Goal: Transaction & Acquisition: Purchase product/service

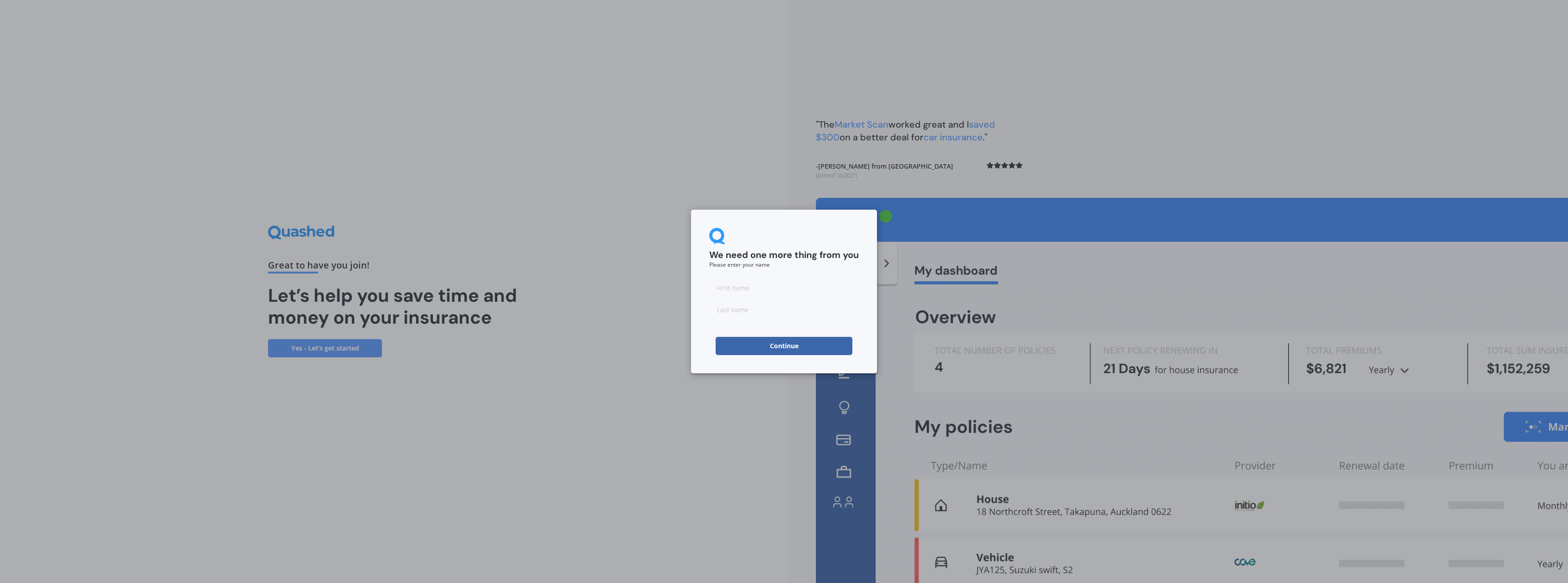
click at [750, 295] on input at bounding box center [783, 287] width 150 height 18
type input "Rose"
click at [750, 309] on input at bounding box center [783, 309] width 150 height 18
type input "Cunningham"
click at [765, 344] on button "Continue" at bounding box center [783, 345] width 137 height 18
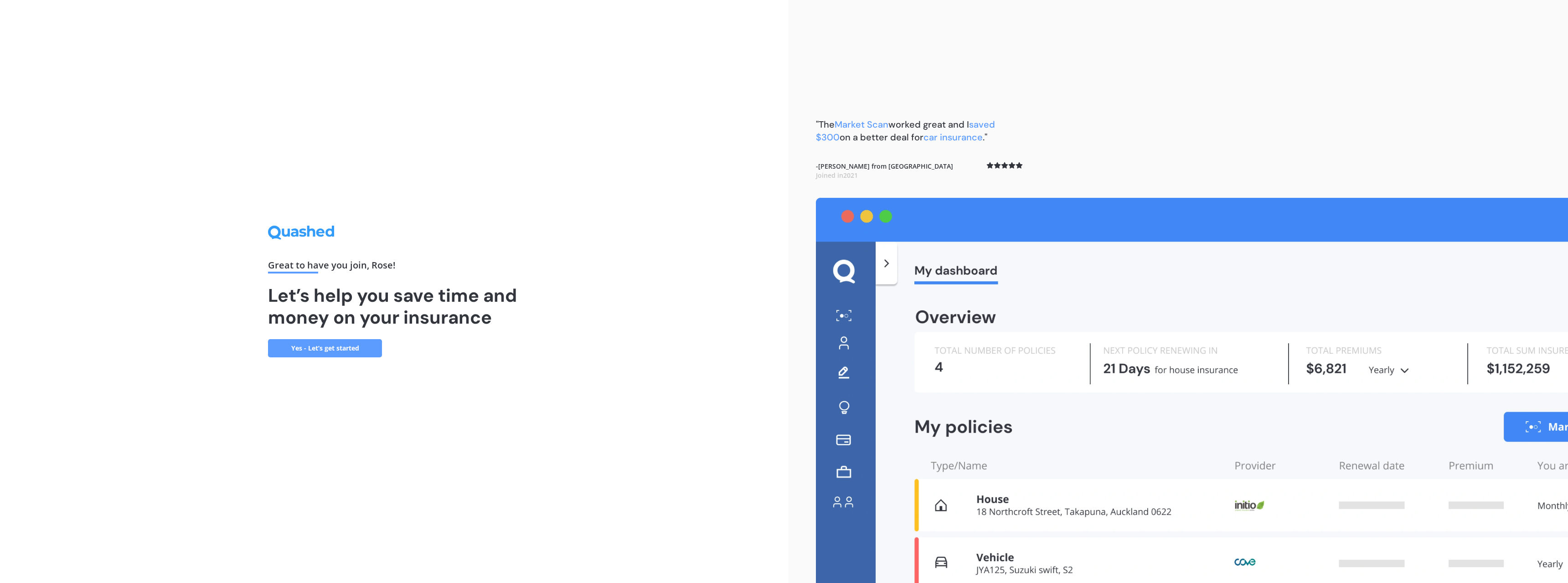
click at [338, 352] on link "Yes - Let’s get started" at bounding box center [325, 348] width 114 height 18
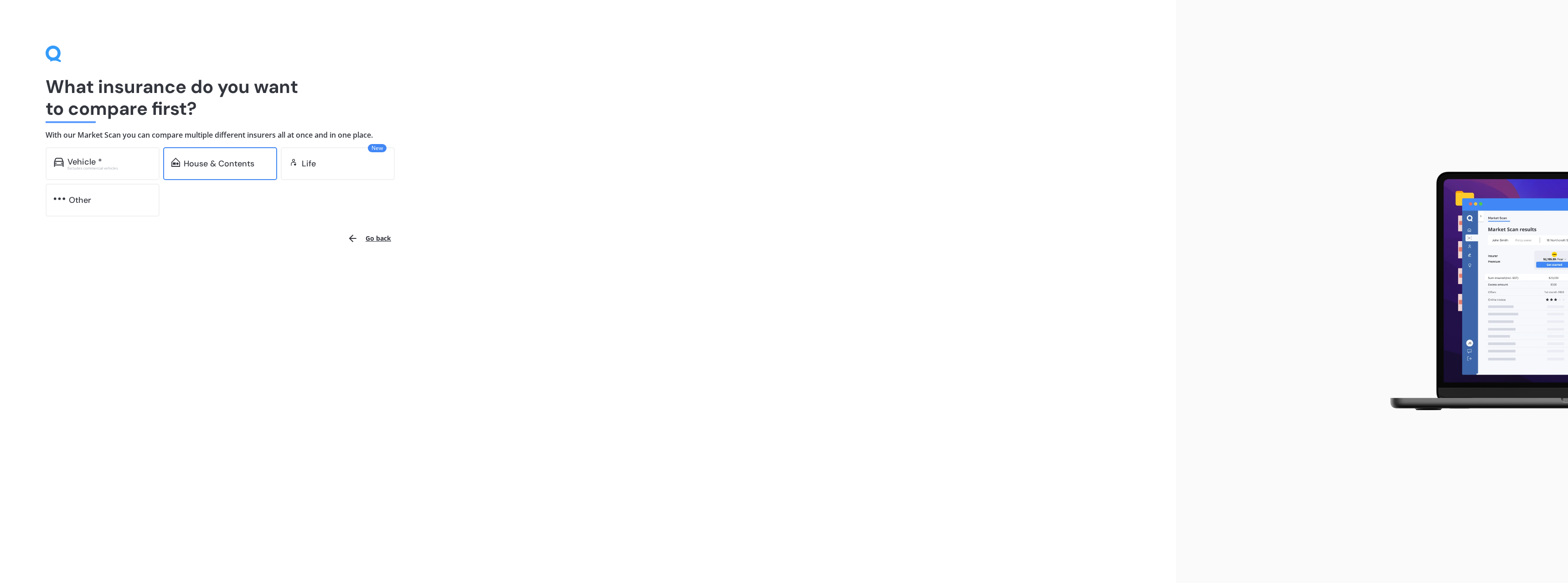
click at [206, 162] on div "House & Contents" at bounding box center [219, 163] width 70 height 9
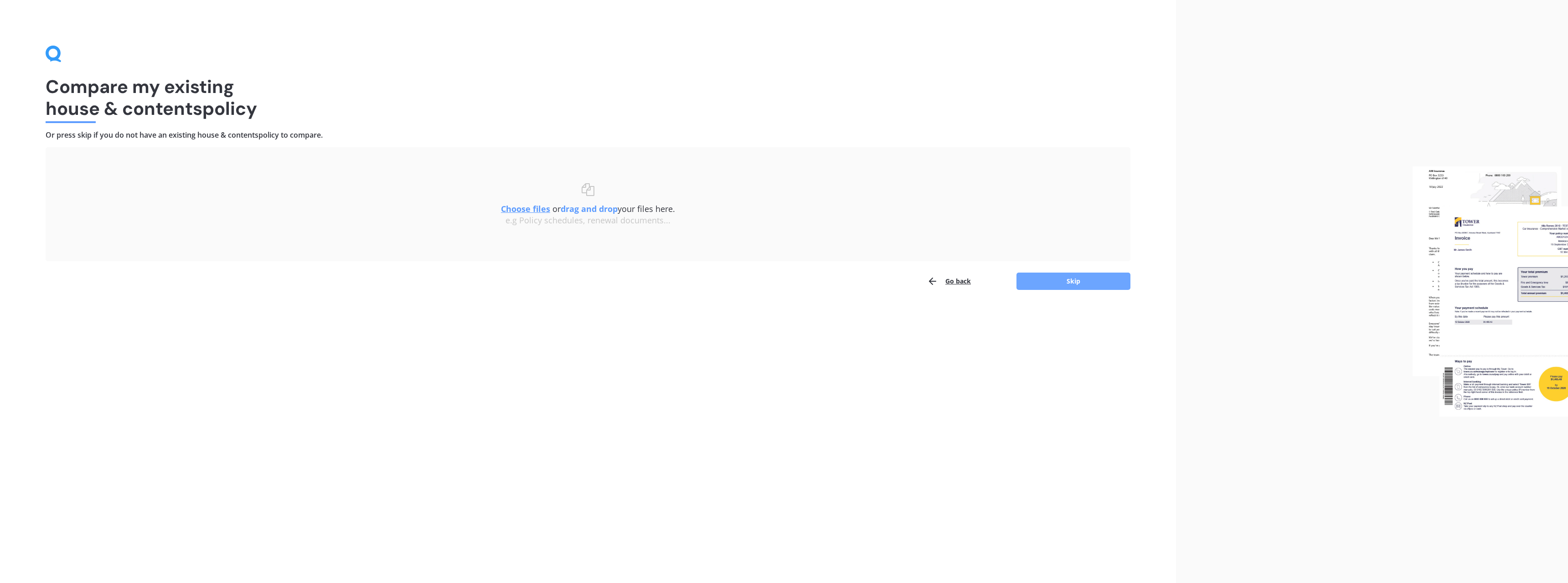
click at [1071, 287] on button "Skip" at bounding box center [1073, 282] width 114 height 18
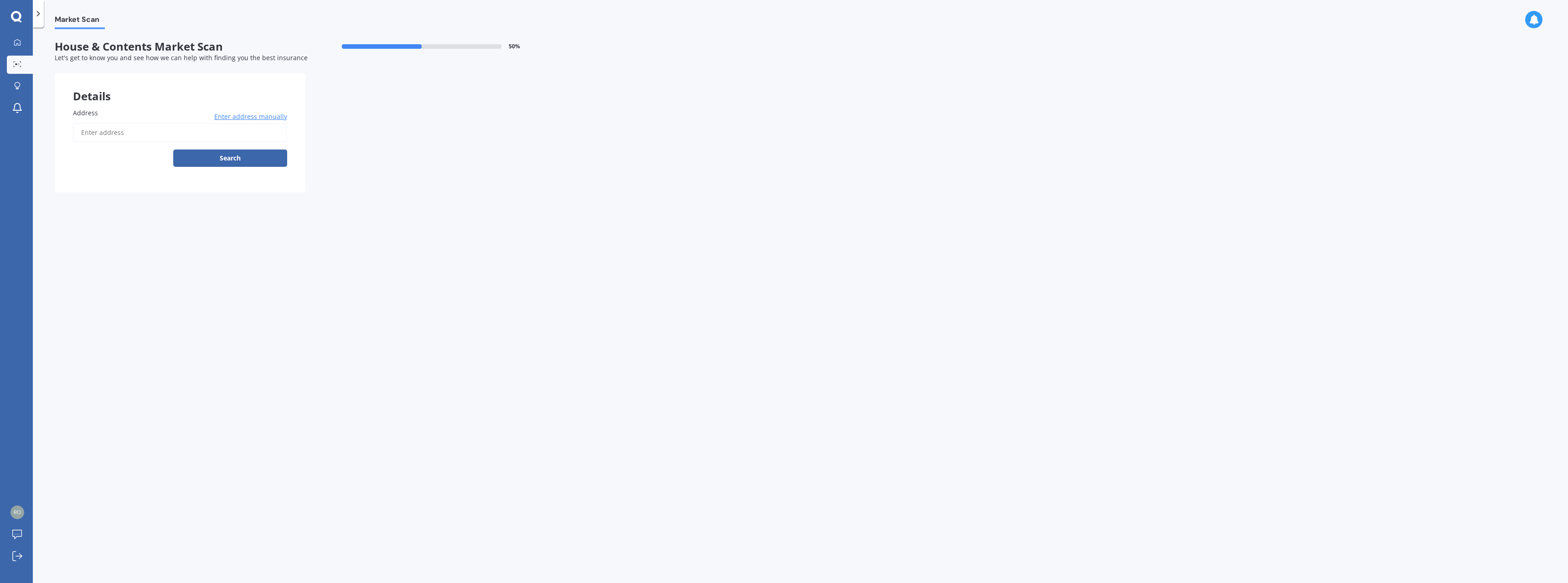
click at [104, 130] on input "Address" at bounding box center [180, 133] width 214 height 19
type input "7 Hill Court, Awapuni, Palmerston North 4412"
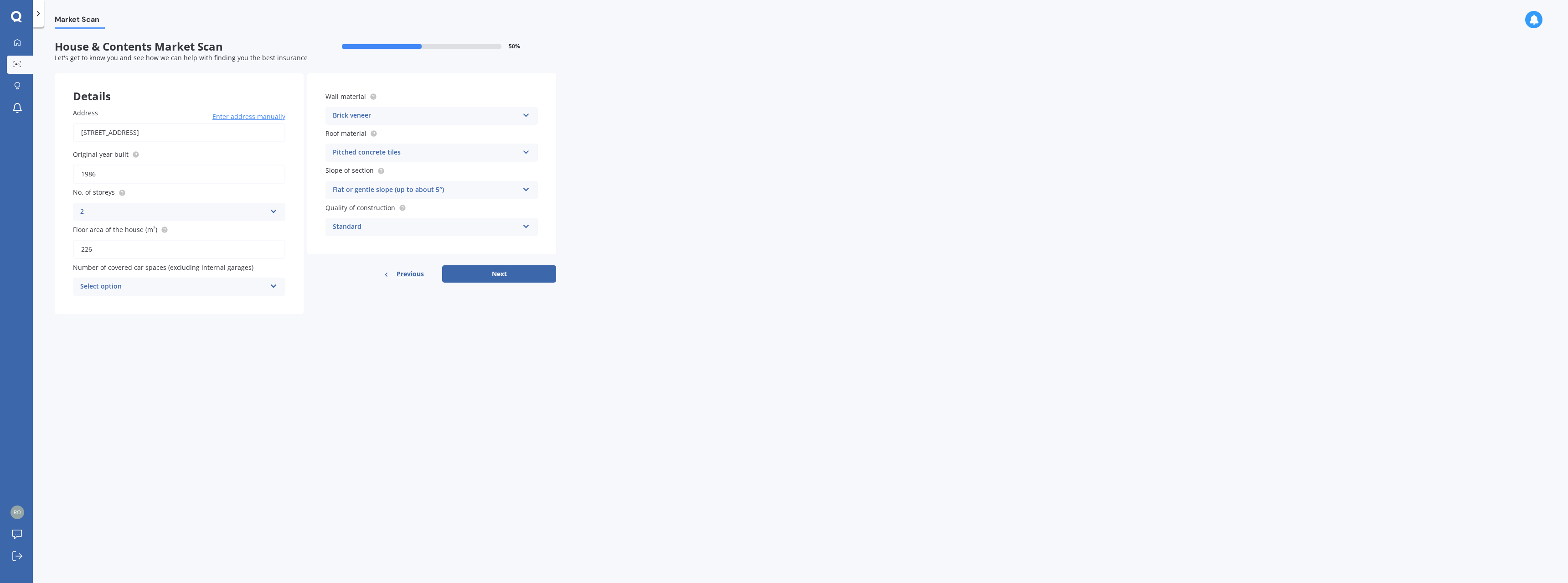
click at [146, 286] on div "Select option" at bounding box center [173, 286] width 186 height 11
click at [116, 315] on div "1" at bounding box center [179, 321] width 211 height 17
click at [130, 282] on div "1" at bounding box center [173, 286] width 186 height 11
click at [114, 301] on div "0" at bounding box center [179, 304] width 211 height 17
click at [354, 345] on div "Market Scan House & Contents Market Scan 50 % Let's get to know you and see how…" at bounding box center [800, 306] width 1534 height 555
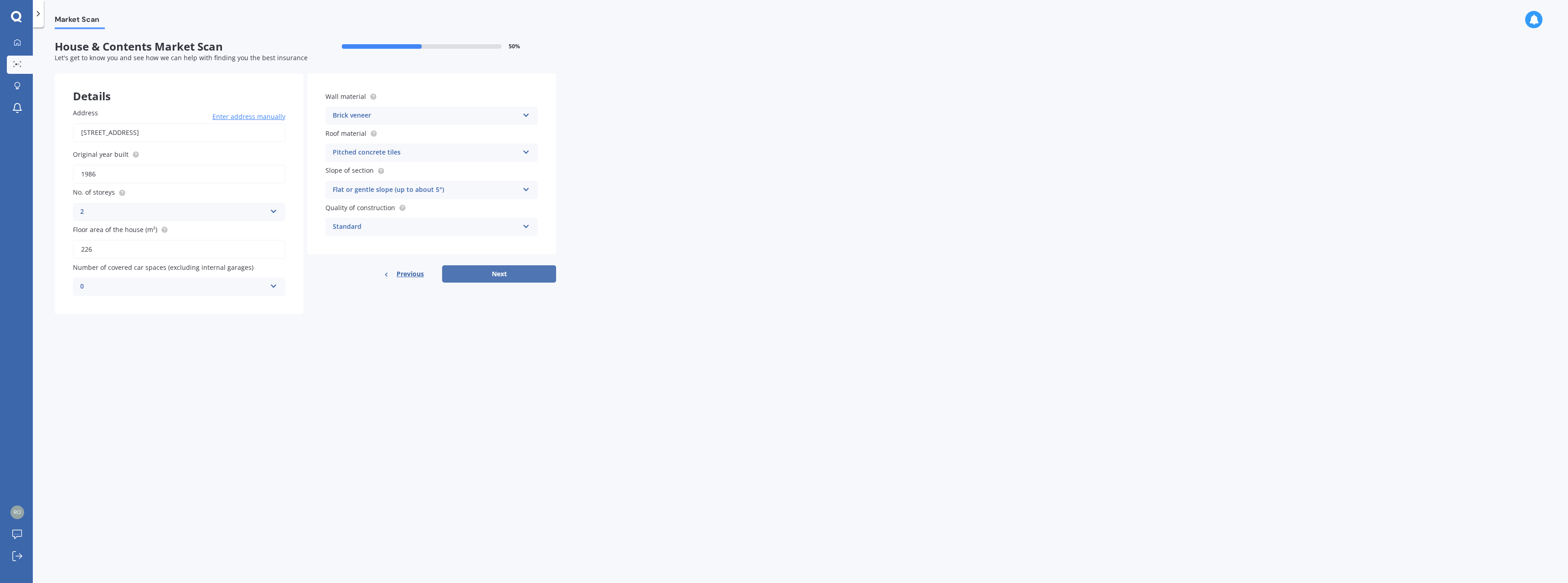
click at [494, 268] on button "Next" at bounding box center [499, 274] width 114 height 18
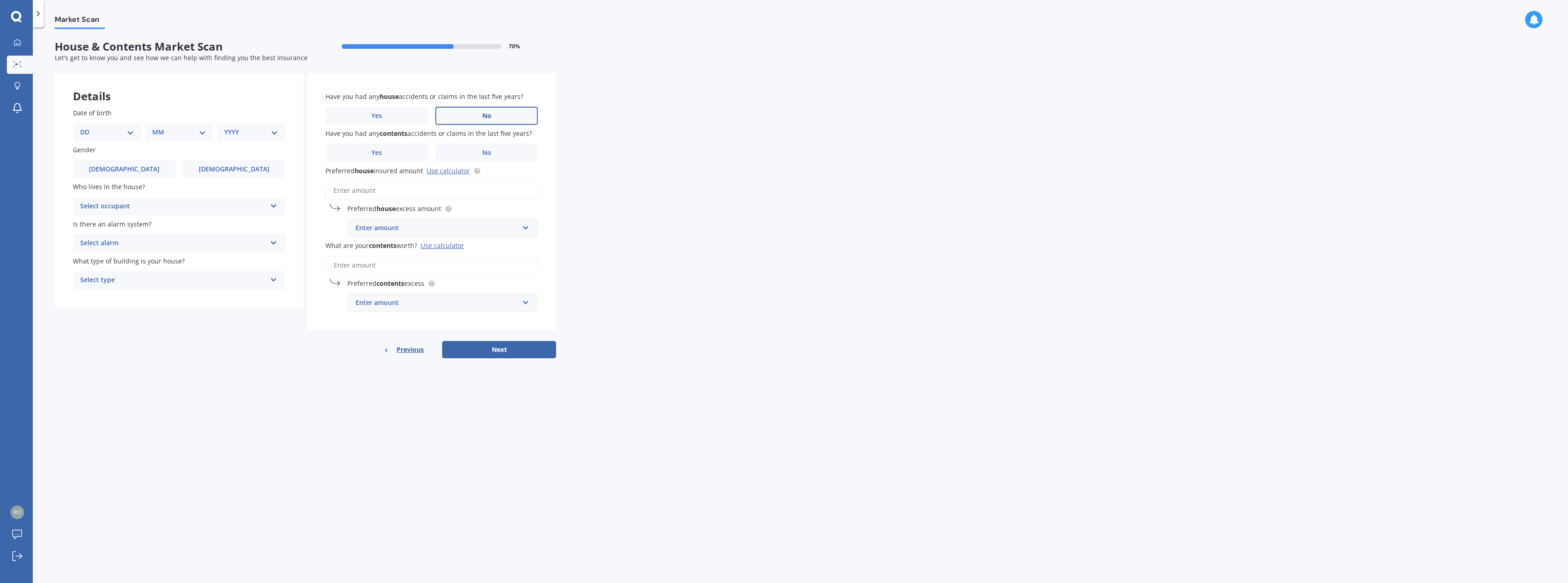
click at [506, 117] on label "No" at bounding box center [486, 115] width 102 height 18
click at [0, 0] on input "No" at bounding box center [0, 0] width 0 height 0
click at [506, 150] on label "No" at bounding box center [486, 152] width 102 height 18
click at [0, 0] on input "No" at bounding box center [0, 0] width 0 height 0
click at [436, 170] on link "Use calculator" at bounding box center [448, 170] width 43 height 9
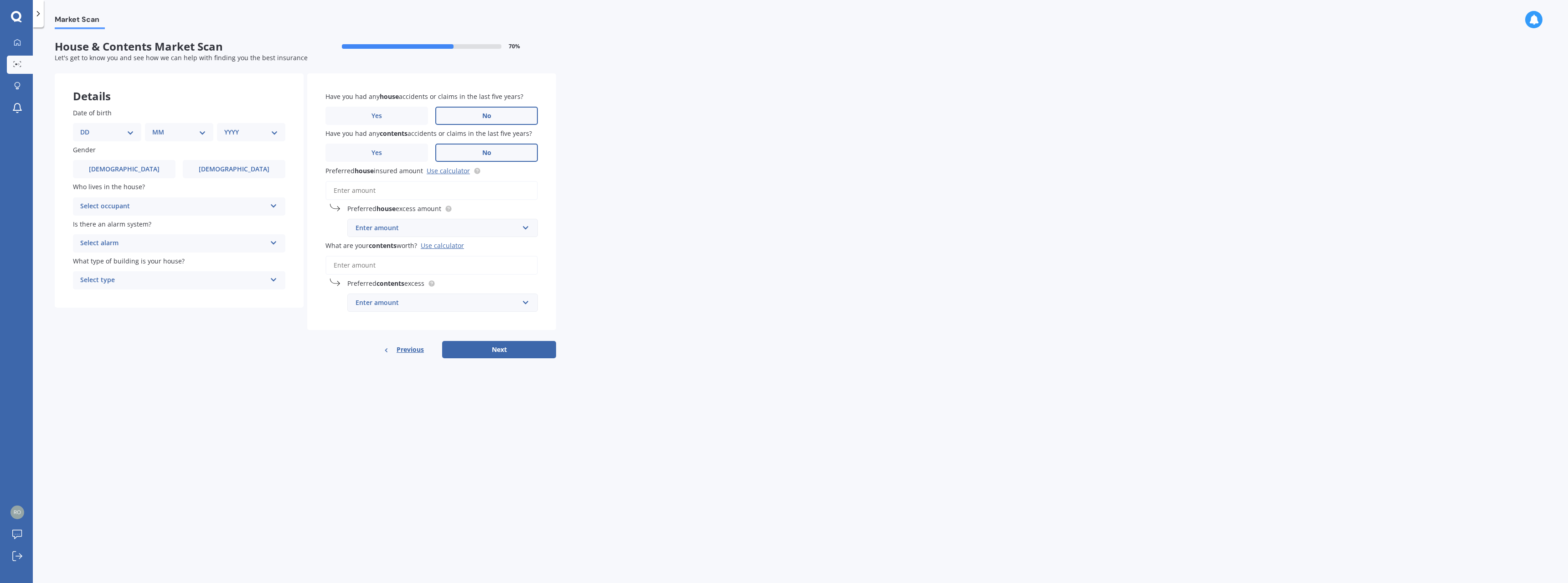
click at [371, 190] on input "Preferred house insured amount Use calculator" at bounding box center [431, 190] width 212 height 19
paste input "$834,566"
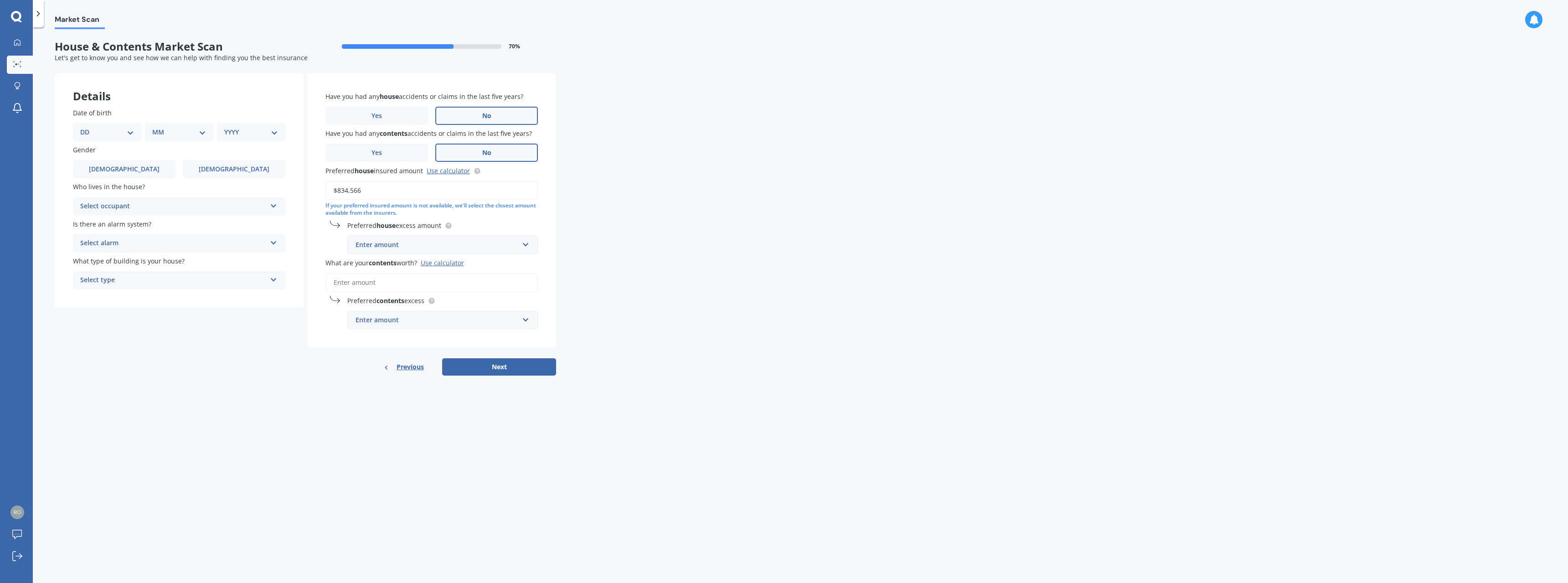
type input "$834,566"
click at [395, 246] on div "Enter amount" at bounding box center [437, 245] width 163 height 10
click at [362, 258] on span "$300" at bounding box center [362, 262] width 14 height 9
click at [382, 278] on input "What are your contents worth? Use calculator" at bounding box center [431, 282] width 212 height 19
click at [442, 260] on div "Use calculator" at bounding box center [442, 262] width 43 height 9
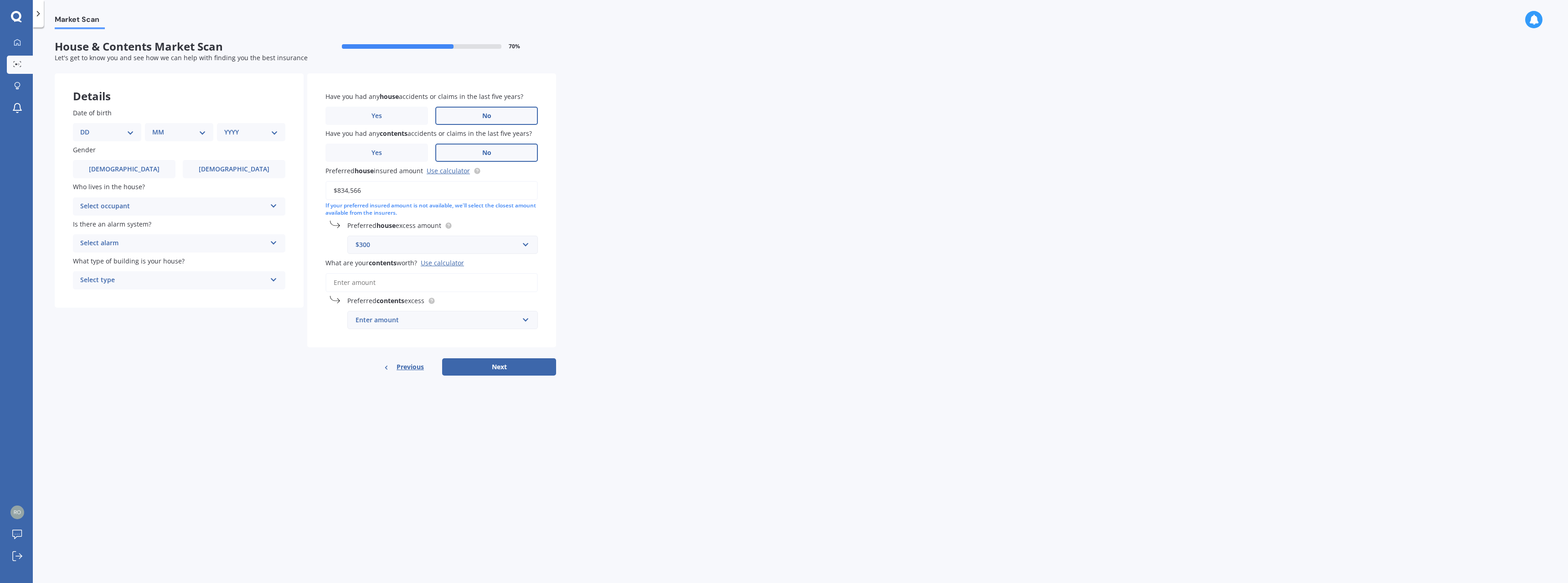
click at [442, 273] on input "What are your contents worth? Use calculator" at bounding box center [431, 282] width 212 height 19
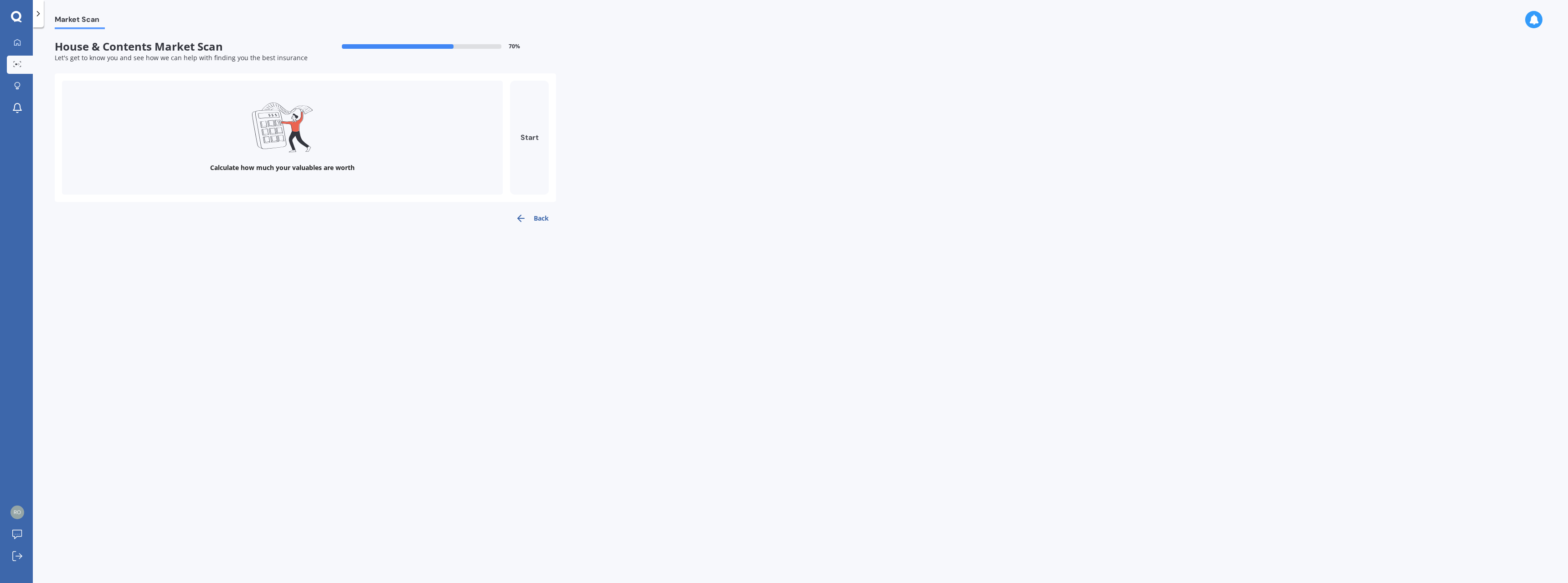
click at [530, 134] on button "Start" at bounding box center [529, 138] width 38 height 114
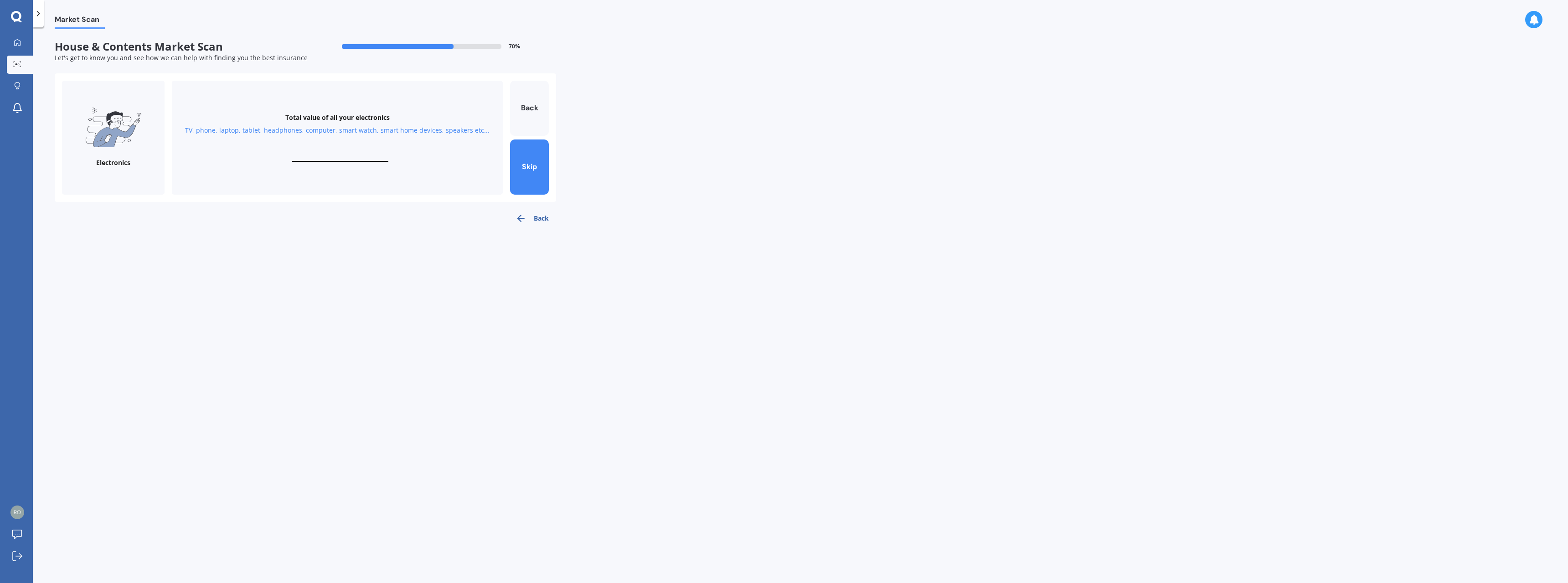
click at [338, 146] on div "Total value of all your electronics TV, phone, laptop, tablet, headphones, comp…" at bounding box center [338, 138] width 331 height 114
click at [350, 162] on div "Total value of all your electronics TV, phone, laptop, tablet, headphones, comp…" at bounding box center [338, 138] width 331 height 114
click at [346, 158] on input "text" at bounding box center [340, 157] width 96 height 9
click at [516, 105] on button "Back" at bounding box center [529, 108] width 38 height 55
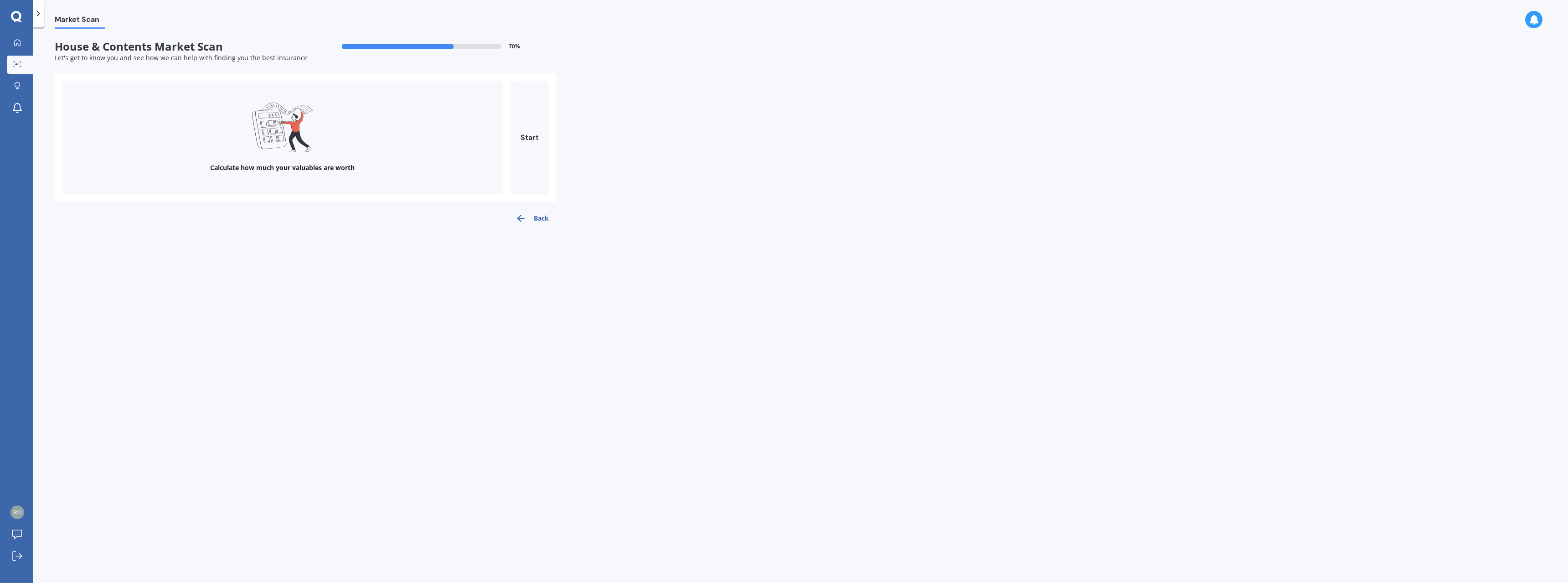
click at [528, 220] on button "Back" at bounding box center [532, 218] width 48 height 18
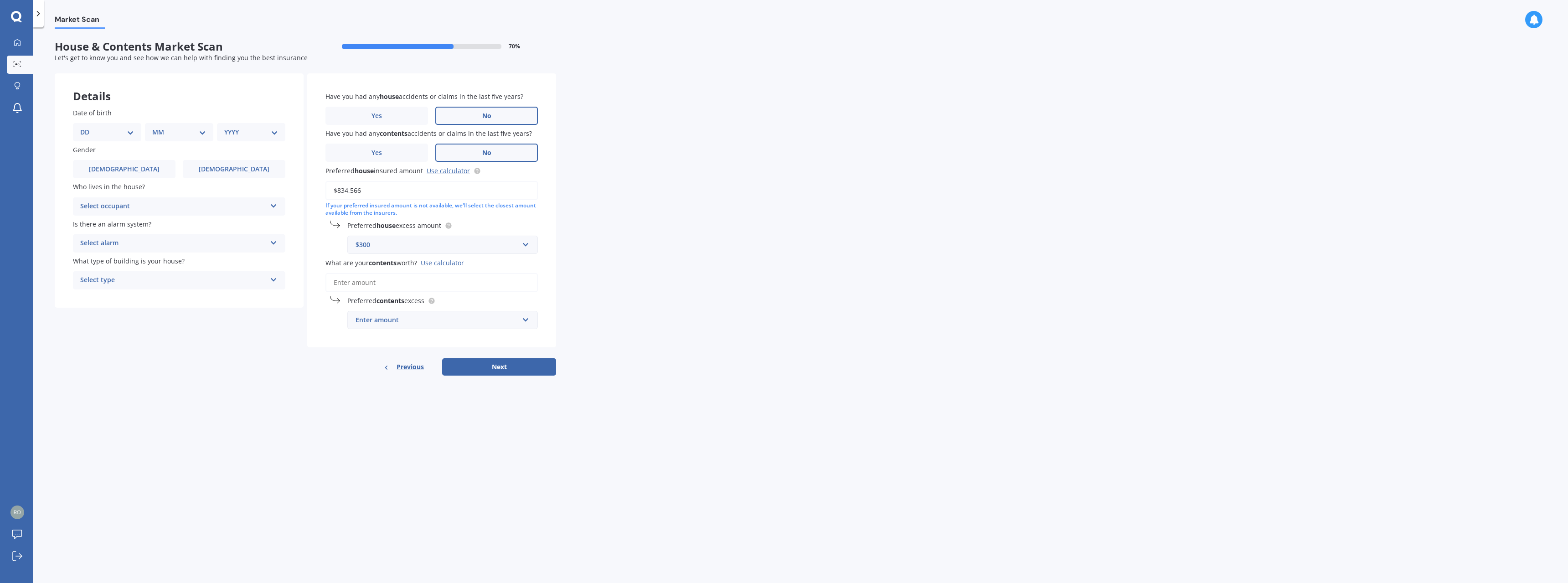
click at [378, 294] on div "Have you had any house accidents or claims in the last five years? Yes No Have …" at bounding box center [431, 210] width 249 height 274
click at [376, 282] on input "What are your contents worth? Use calculator" at bounding box center [431, 282] width 212 height 19
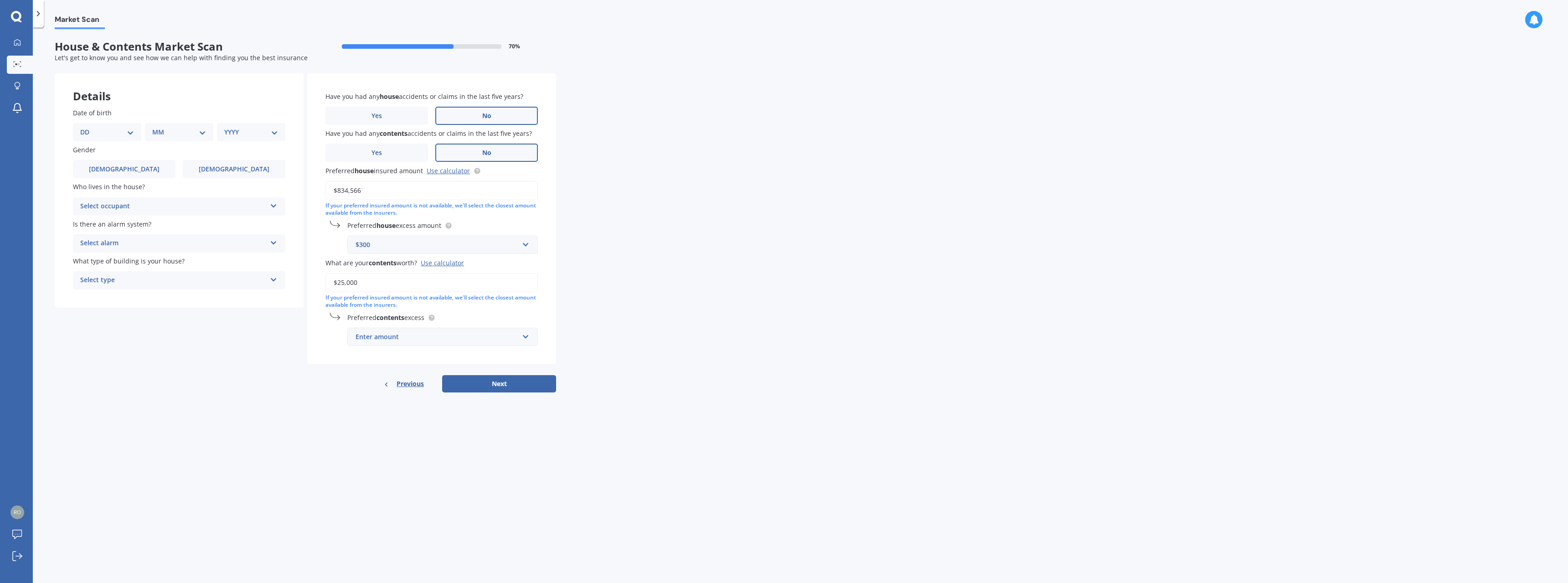
type input "$25,000"
click at [409, 333] on div "Enter amount" at bounding box center [437, 337] width 163 height 10
click at [382, 351] on div "$250" at bounding box center [442, 353] width 190 height 17
click at [479, 391] on button "Next" at bounding box center [499, 393] width 114 height 18
click at [119, 133] on select "DD 01 02 03 04 05 06 07 08 09 10 11 12 13 14 15 16 17 18 19 20 21 22 23 24 25 2…" at bounding box center [112, 132] width 50 height 10
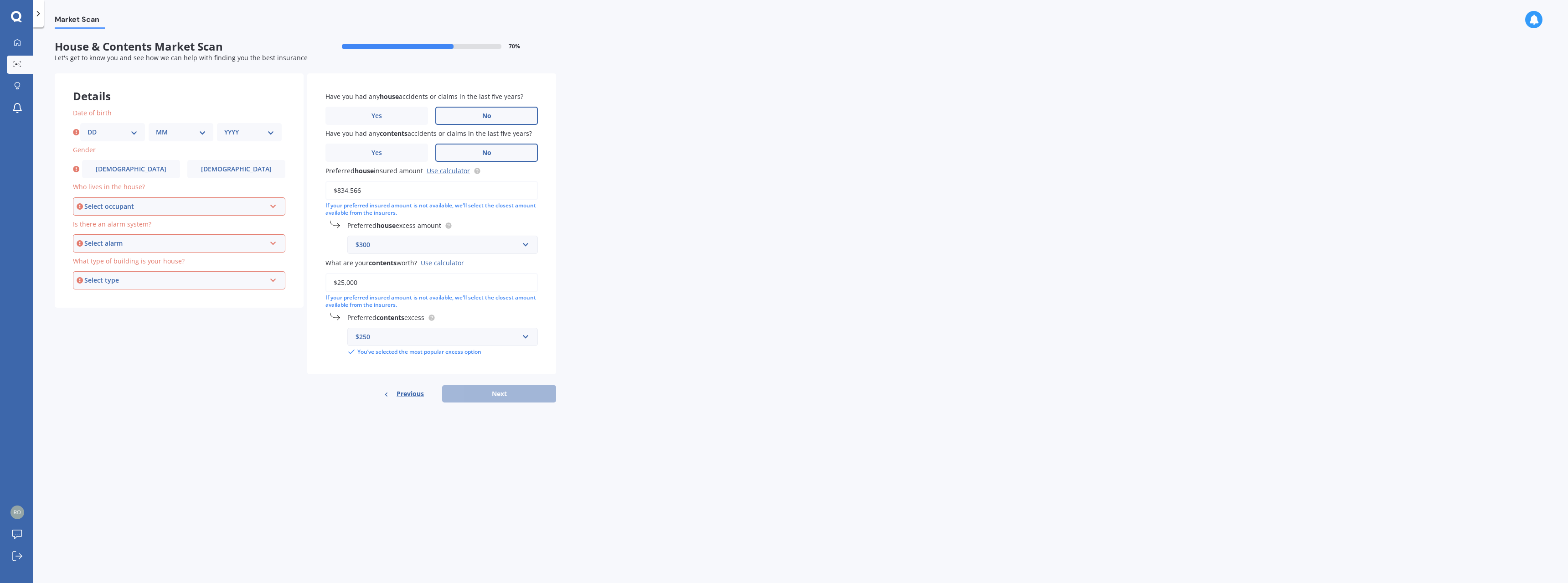
select select "15"
click at [87, 127] on select "DD 01 02 03 04 05 06 07 08 09 10 11 12 13 14 15 16 17 18 19 20 21 22 23 24 25 2…" at bounding box center [112, 132] width 50 height 10
click at [189, 119] on div "Date of birth DD 01 02 03 04 05 06 07 08 09 10 11 12 13 14 15 16 17 18 19 20 21…" at bounding box center [178, 125] width 212 height 34
click at [190, 131] on select "MM 01 02 03 04 05 06 07 08 09 10 11 12" at bounding box center [181, 132] width 50 height 10
select select "05"
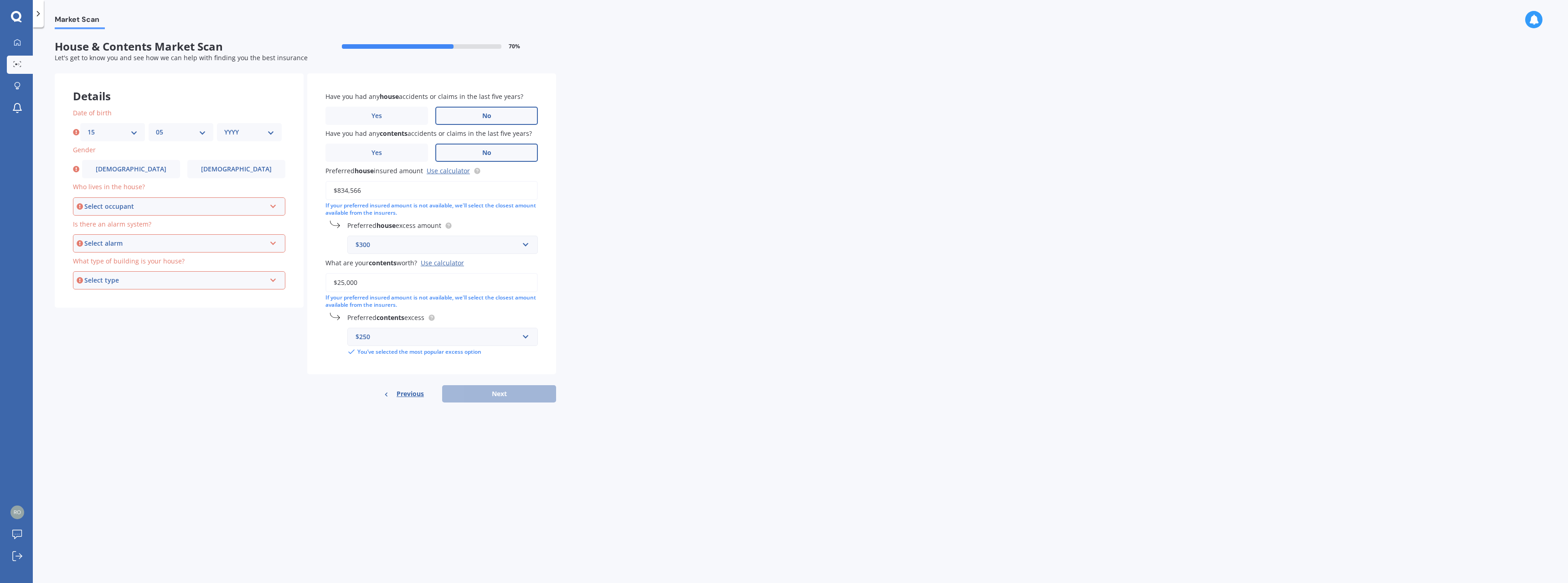
click at [156, 127] on select "MM 01 02 03 04 05 06 07 08 09 10 11 12" at bounding box center [181, 132] width 50 height 10
click at [240, 138] on div "YYYY 2009 2008 2007 2006 2005 2004 2003 2002 2001 2000 1999 1998 1997 1996 1995…" at bounding box center [249, 132] width 65 height 18
click at [242, 127] on select "YYYY 2009 2008 2007 2006 2005 2004 2003 2002 2001 2000 1999 1998 1997 1996 1995…" at bounding box center [249, 132] width 50 height 10
select select "1992"
click at [224, 127] on select "YYYY 2009 2008 2007 2006 2005 2004 2003 2002 2001 2000 1999 1998 1997 1996 1995…" at bounding box center [249, 132] width 50 height 10
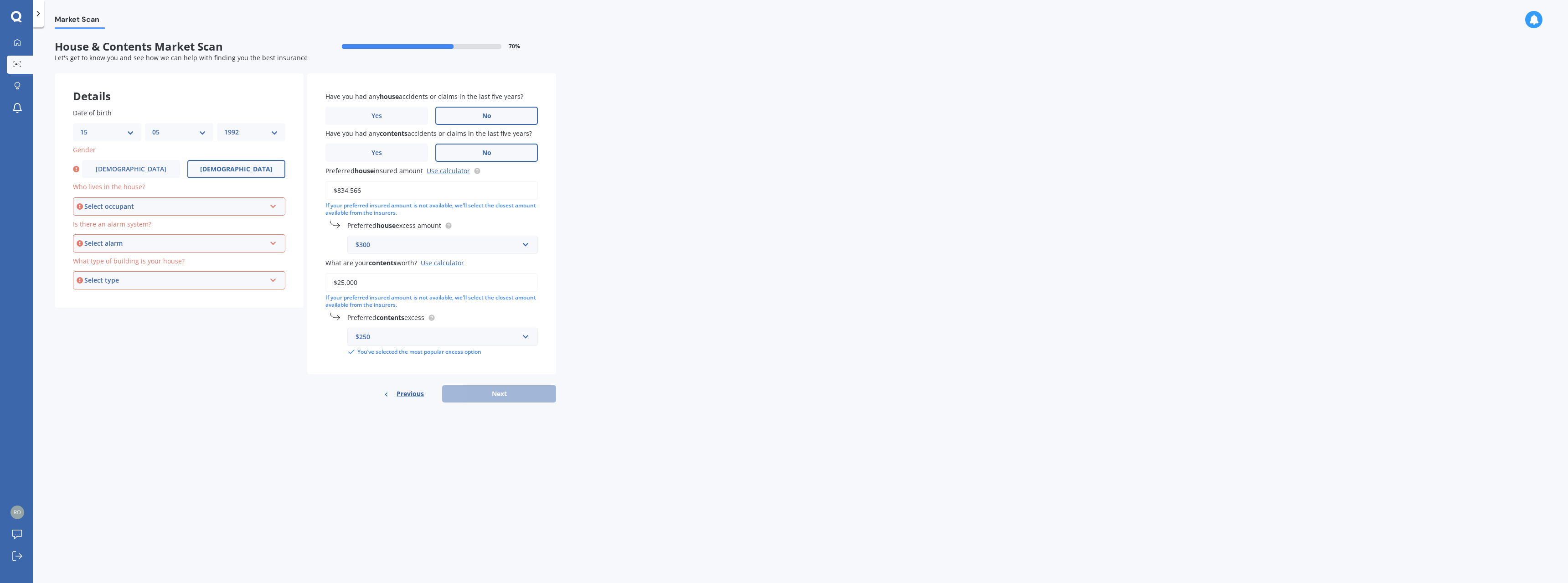
click at [231, 163] on label "Female" at bounding box center [236, 169] width 98 height 18
click at [0, 0] on input "Female" at bounding box center [0, 0] width 0 height 0
click at [133, 202] on div "Select occupant" at bounding box center [174, 206] width 182 height 10
click at [110, 222] on div "Owner" at bounding box center [178, 223] width 210 height 17
click at [111, 238] on div "Select alarm" at bounding box center [174, 243] width 182 height 10
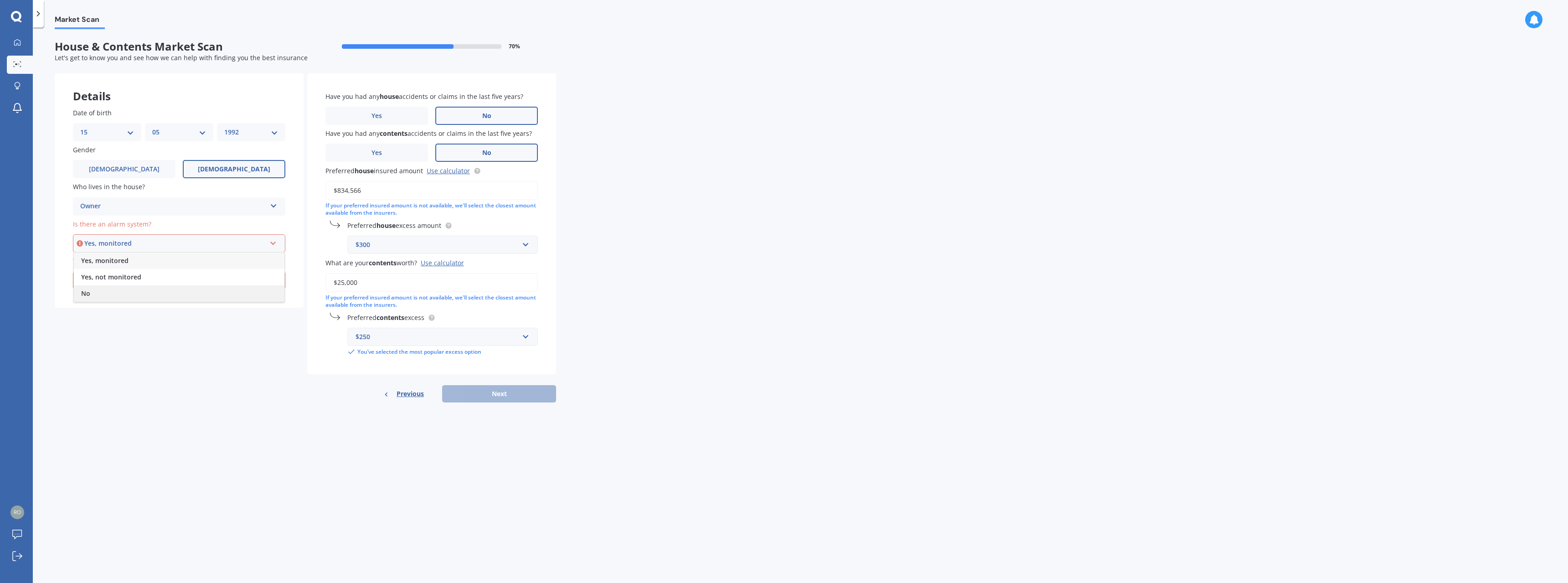
click at [110, 290] on div "No" at bounding box center [178, 293] width 210 height 17
click at [122, 280] on div "Select type" at bounding box center [174, 280] width 182 height 10
click at [137, 297] on div "Freestanding" at bounding box center [178, 297] width 210 height 17
click at [478, 389] on button "Next" at bounding box center [499, 393] width 114 height 18
select select "15"
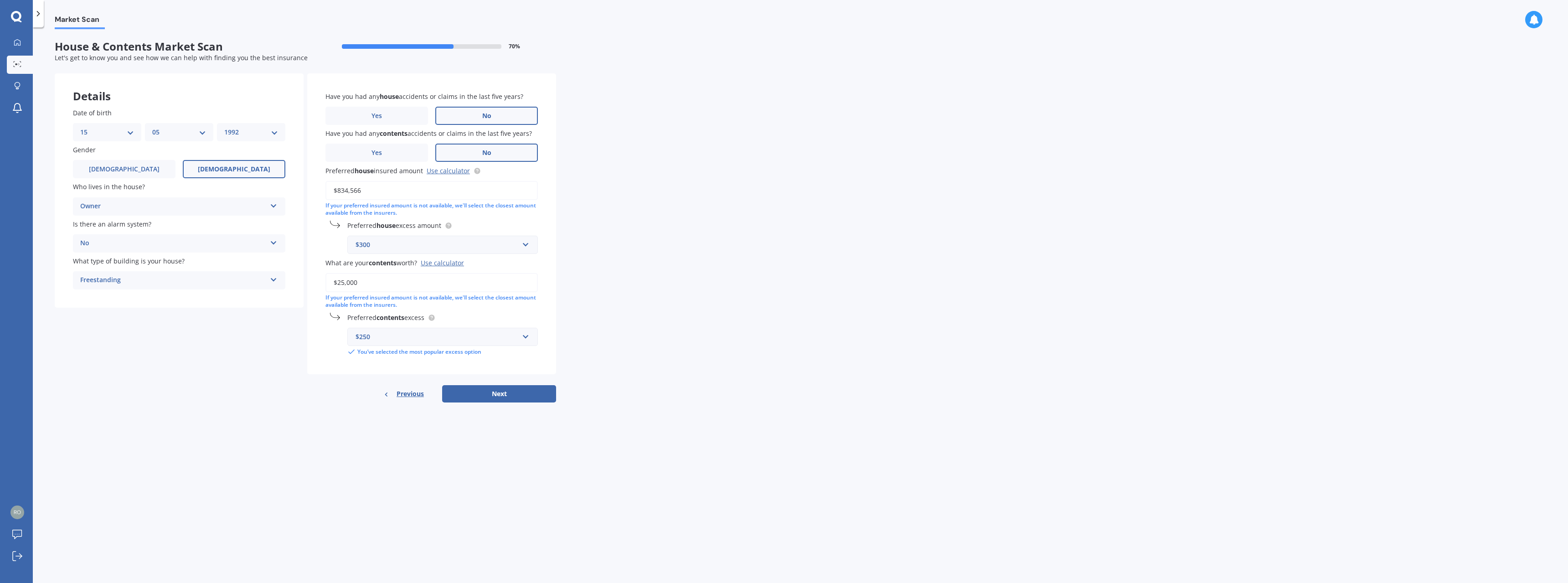
select select "05"
select select "1992"
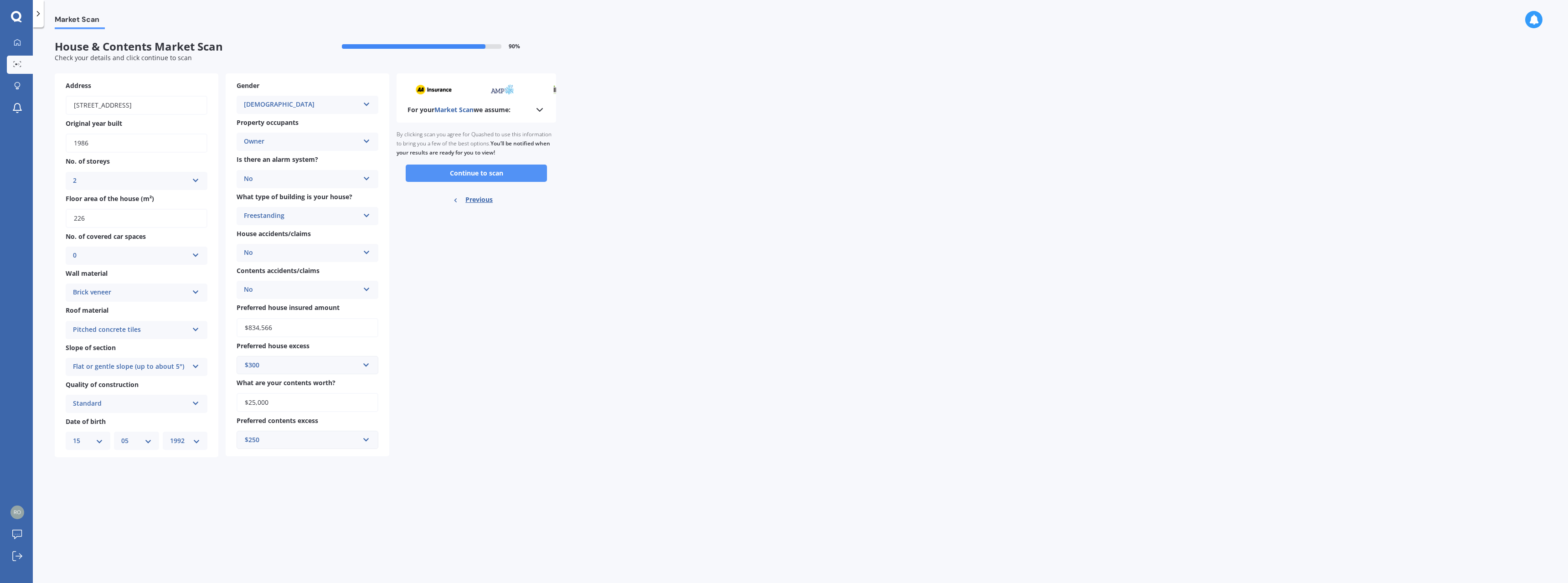
click at [478, 172] on button "Continue to scan" at bounding box center [476, 174] width 142 height 18
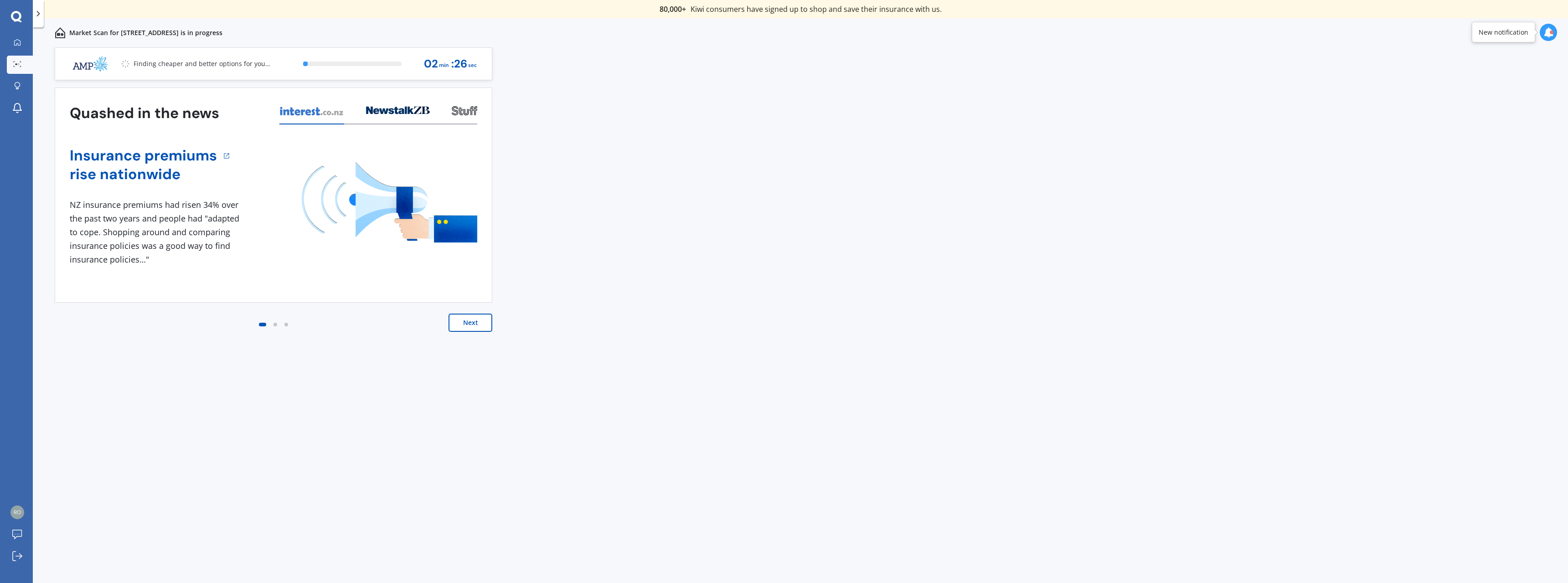
click at [477, 318] on button "Next" at bounding box center [470, 322] width 44 height 18
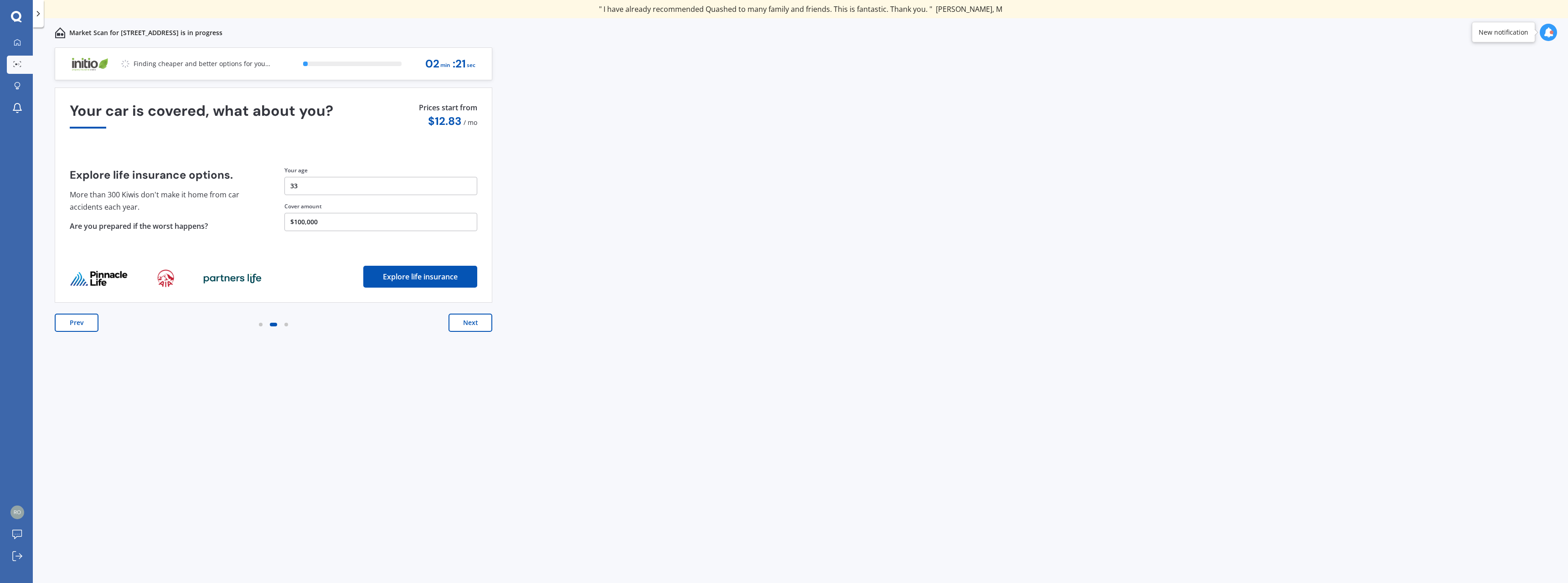
click at [472, 323] on button "Next" at bounding box center [470, 322] width 44 height 18
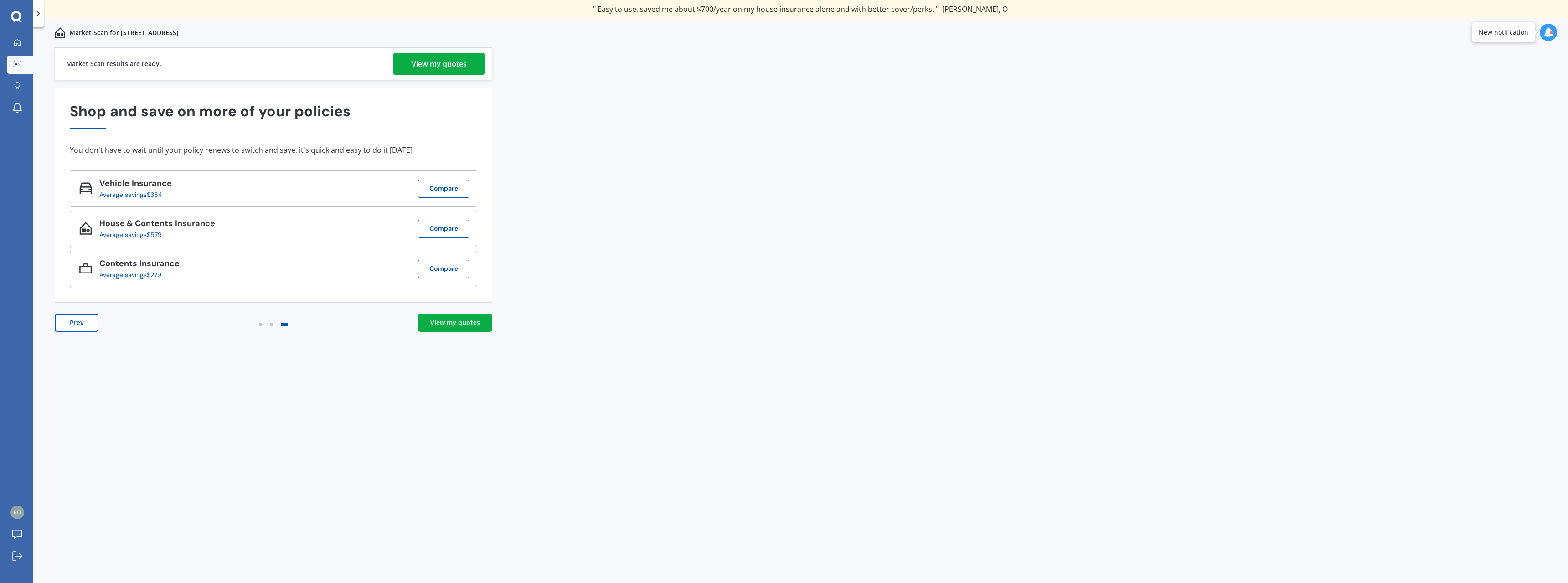
click at [426, 62] on div "View my quotes" at bounding box center [438, 63] width 55 height 22
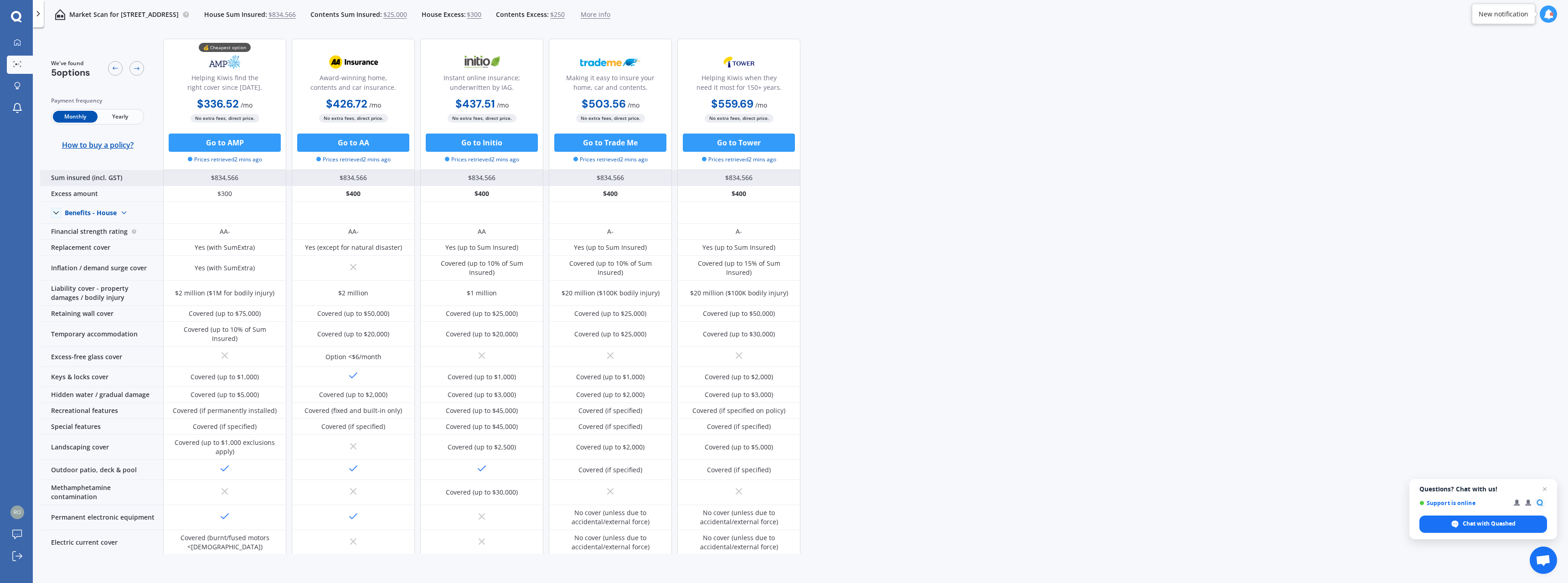
click at [88, 179] on div "Sum insured (incl. GST)" at bounding box center [102, 178] width 123 height 16
click at [342, 182] on div "$834,566" at bounding box center [354, 178] width 123 height 16
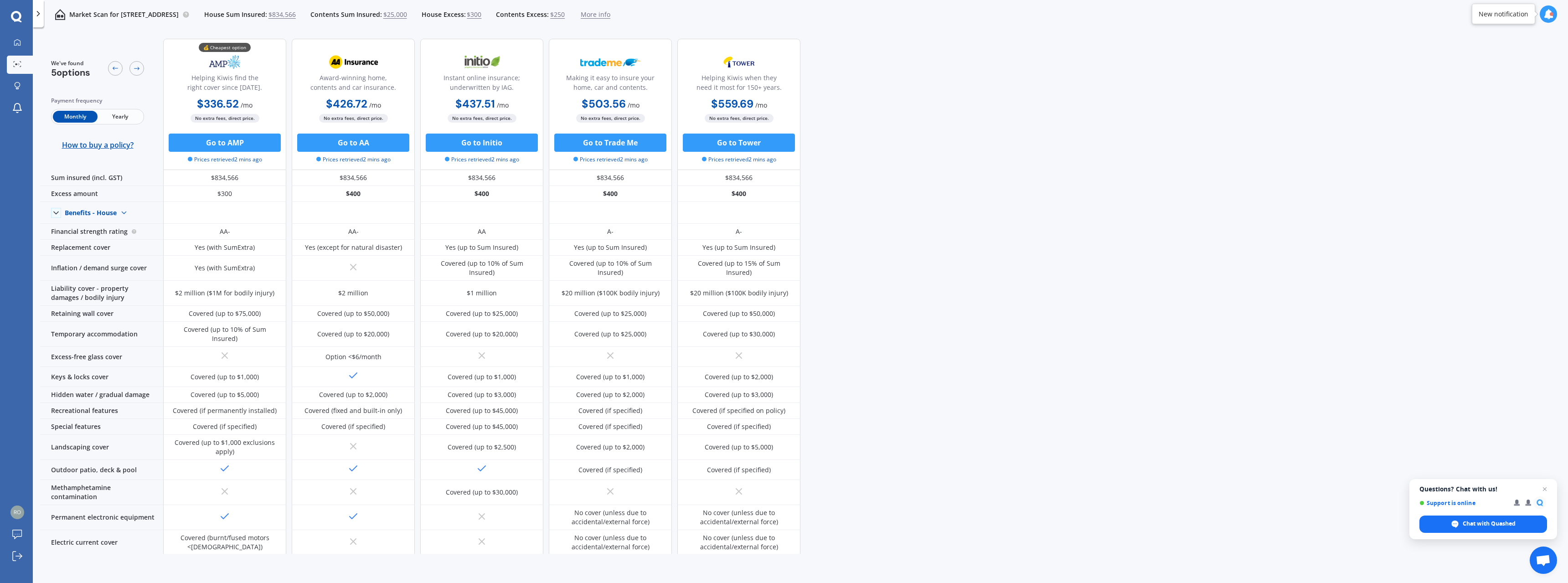
click at [296, 11] on span "$834,566" at bounding box center [282, 14] width 27 height 9
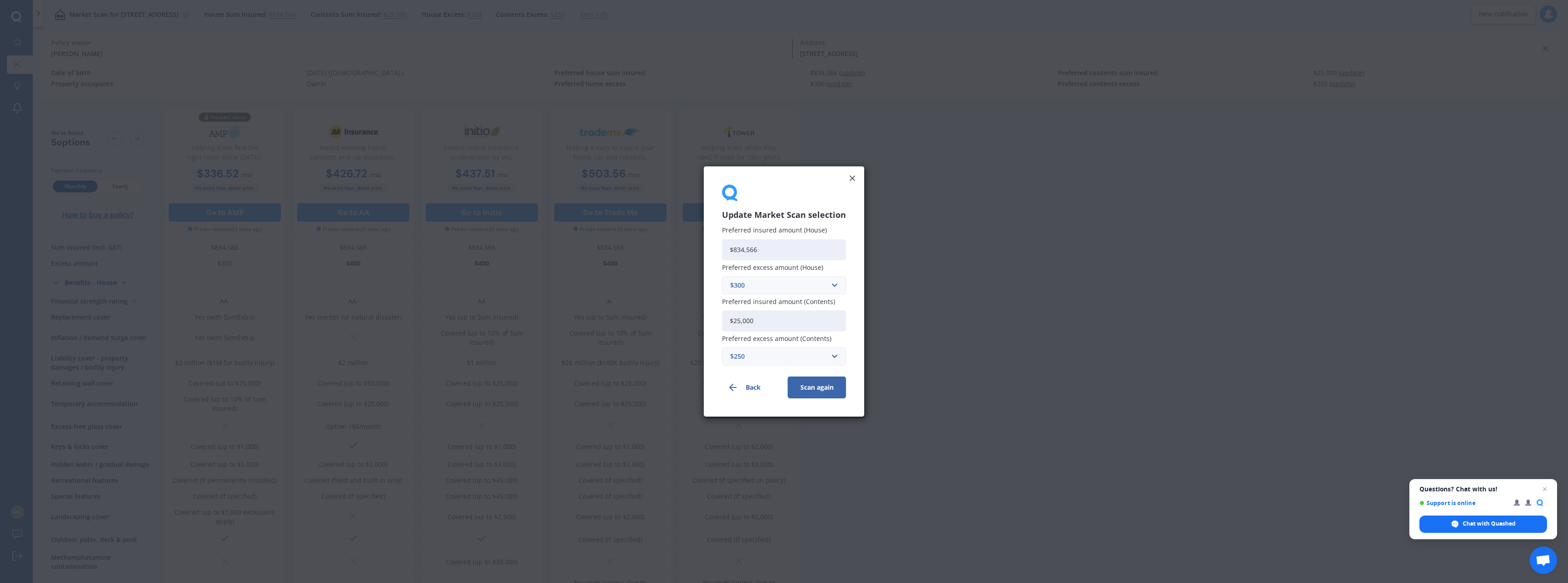
click at [367, 15] on div "Update Market Scan selection Preferred insured amount (House) $834,566 Preferre…" at bounding box center [784, 291] width 1568 height 583
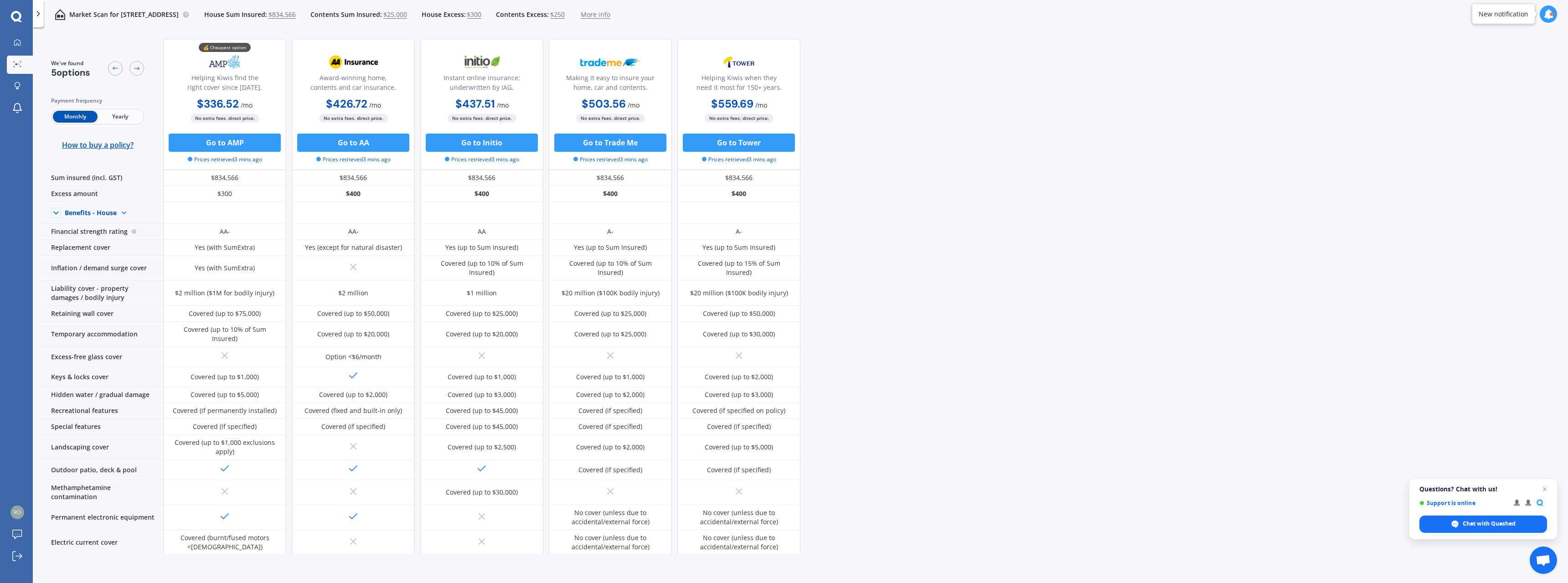
click at [296, 10] on span "$834,566" at bounding box center [282, 14] width 27 height 9
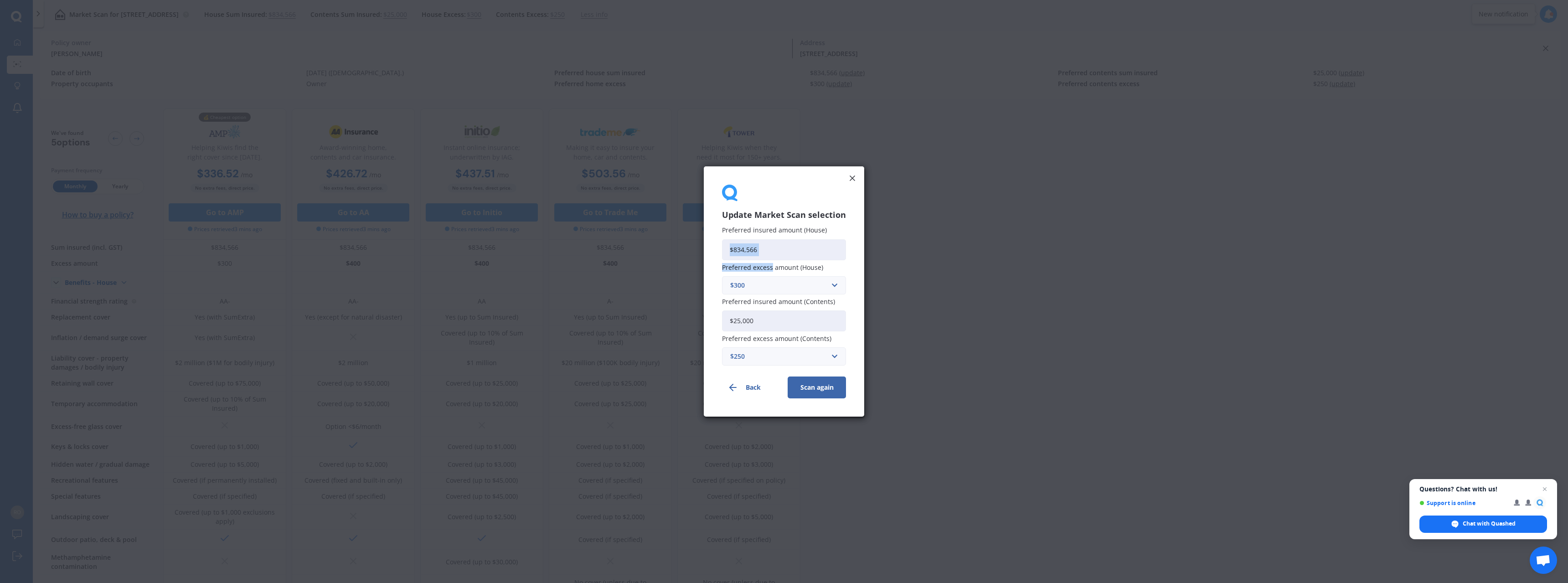
drag, startPoint x: 770, startPoint y: 261, endPoint x: 699, endPoint y: 247, distance: 72.4
click at [699, 247] on div "Update Market Scan selection Preferred insured amount (House) $834,566 Preferre…" at bounding box center [784, 291] width 1568 height 583
drag, startPoint x: 815, startPoint y: 257, endPoint x: 810, endPoint y: 254, distance: 5.8
click at [812, 255] on input "$834,566" at bounding box center [783, 249] width 124 height 21
drag, startPoint x: 803, startPoint y: 251, endPoint x: 649, endPoint y: 244, distance: 154.2
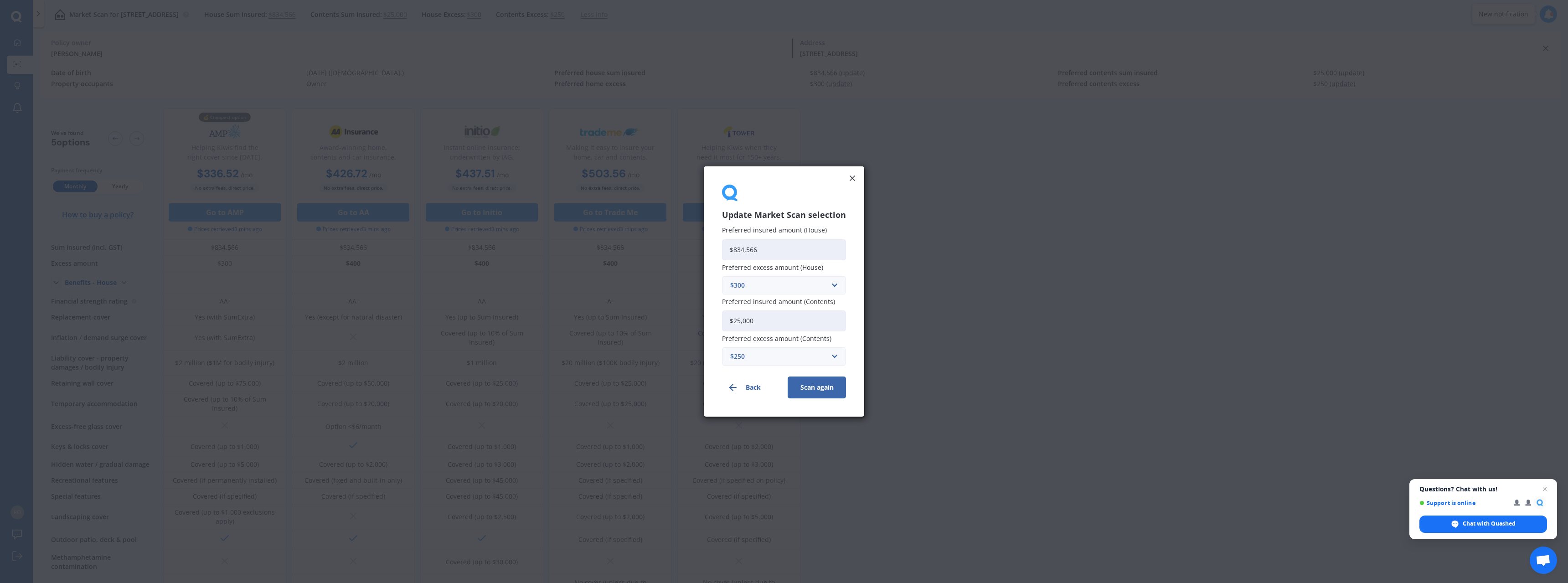
click at [649, 244] on div "Update Market Scan selection Preferred insured amount (House) $834,566 Preferre…" at bounding box center [784, 291] width 1568 height 583
type input "$700,000"
click at [758, 290] on input "text" at bounding box center [780, 286] width 116 height 18
click at [761, 371] on div "$1,000" at bounding box center [784, 369] width 123 height 17
click at [820, 384] on button "Scan again" at bounding box center [816, 387] width 58 height 22
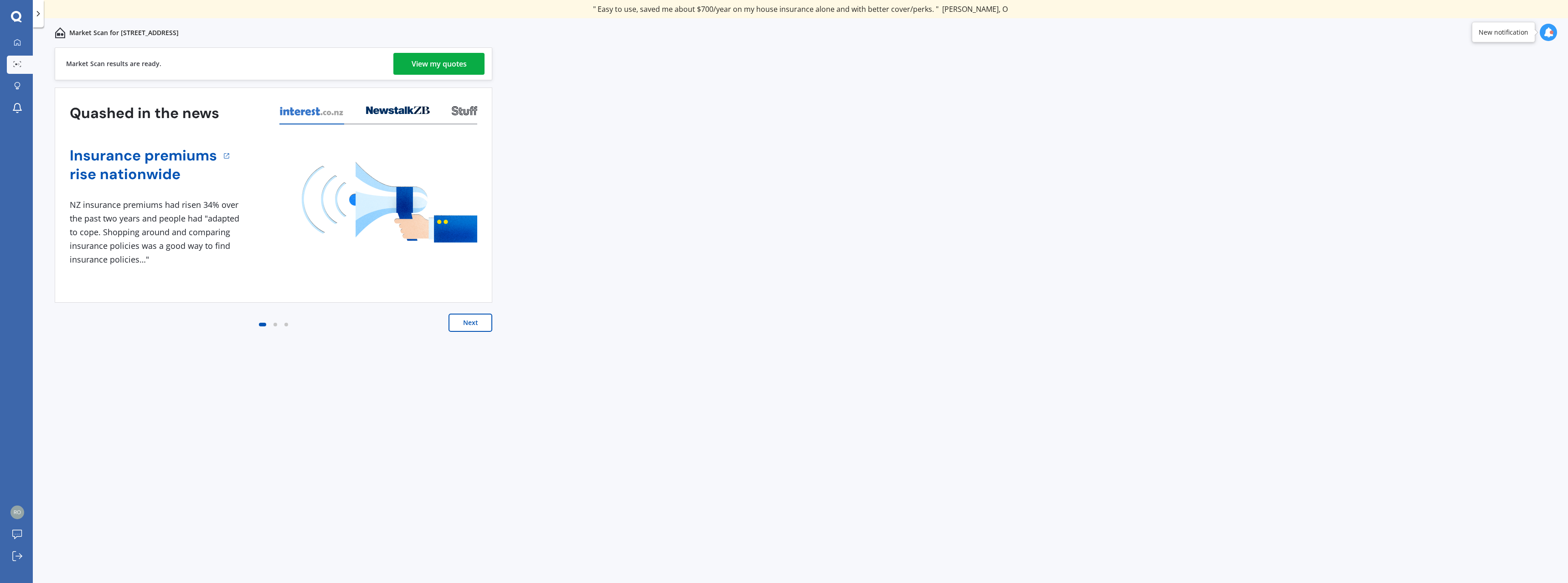
click at [426, 68] on div "View my quotes" at bounding box center [438, 63] width 55 height 22
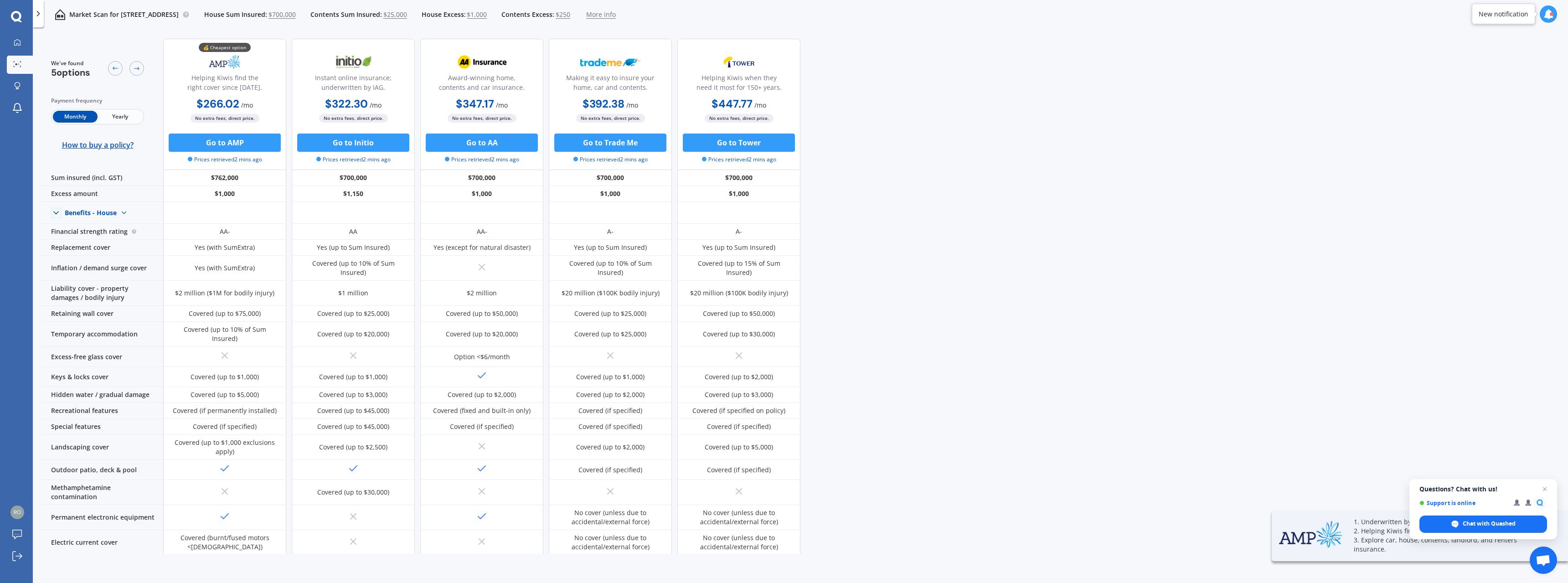
drag, startPoint x: 227, startPoint y: 143, endPoint x: 242, endPoint y: 86, distance: 58.9
click at [245, 90] on div "Helping Kiwis find the right cover since 1966." at bounding box center [225, 84] width 107 height 22
click at [224, 62] on img at bounding box center [224, 62] width 60 height 22
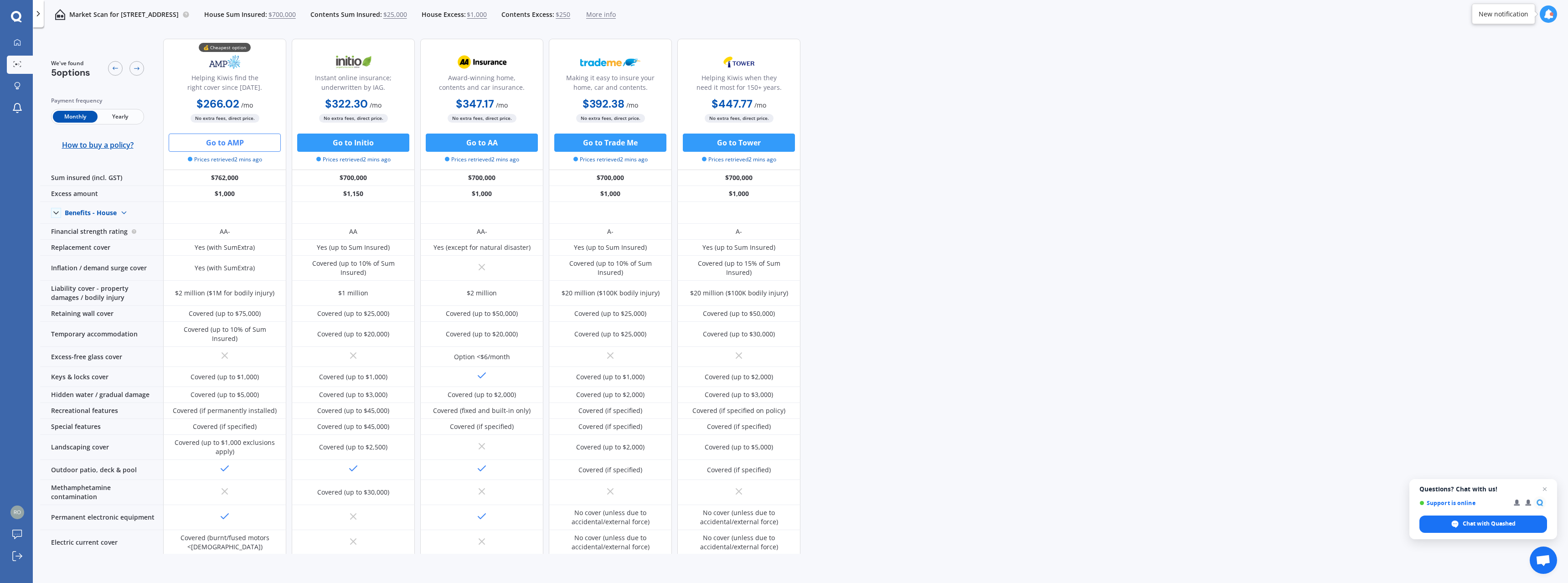
click at [228, 138] on button "Go to AMP" at bounding box center [225, 142] width 112 height 18
